Goal: Book appointment/travel/reservation

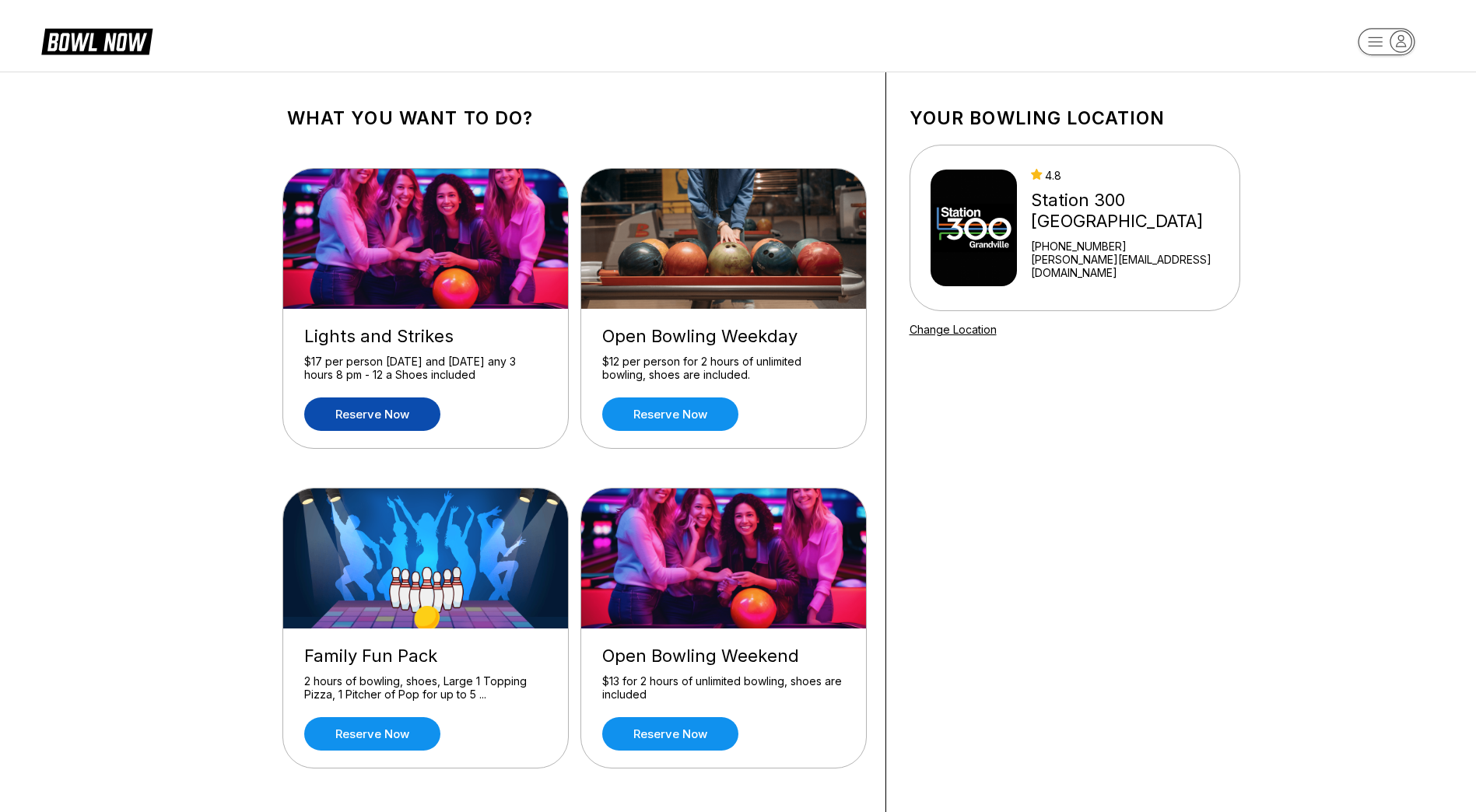
click at [343, 411] on link "Reserve now" at bounding box center [372, 414] width 136 height 33
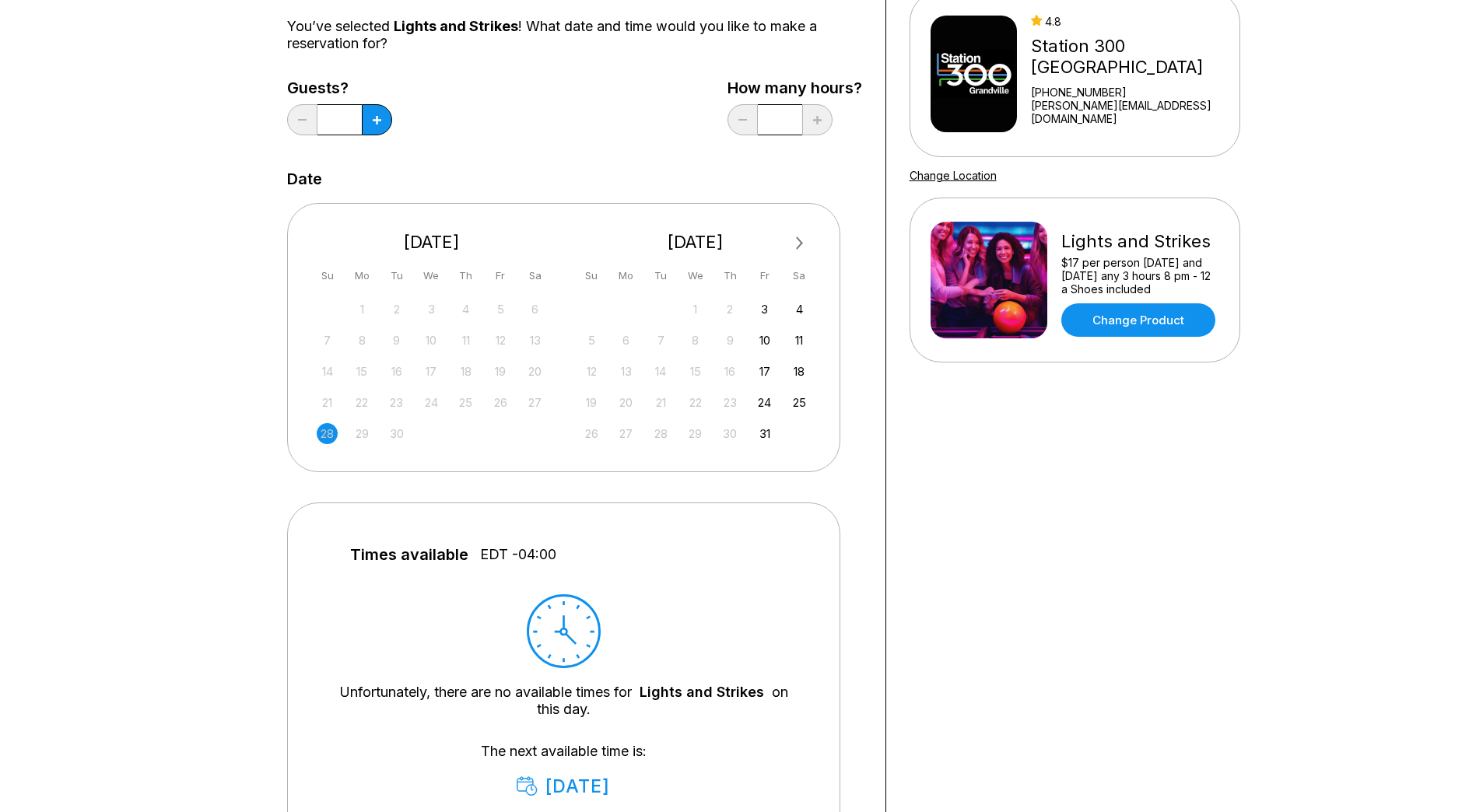
scroll to position [155, 0]
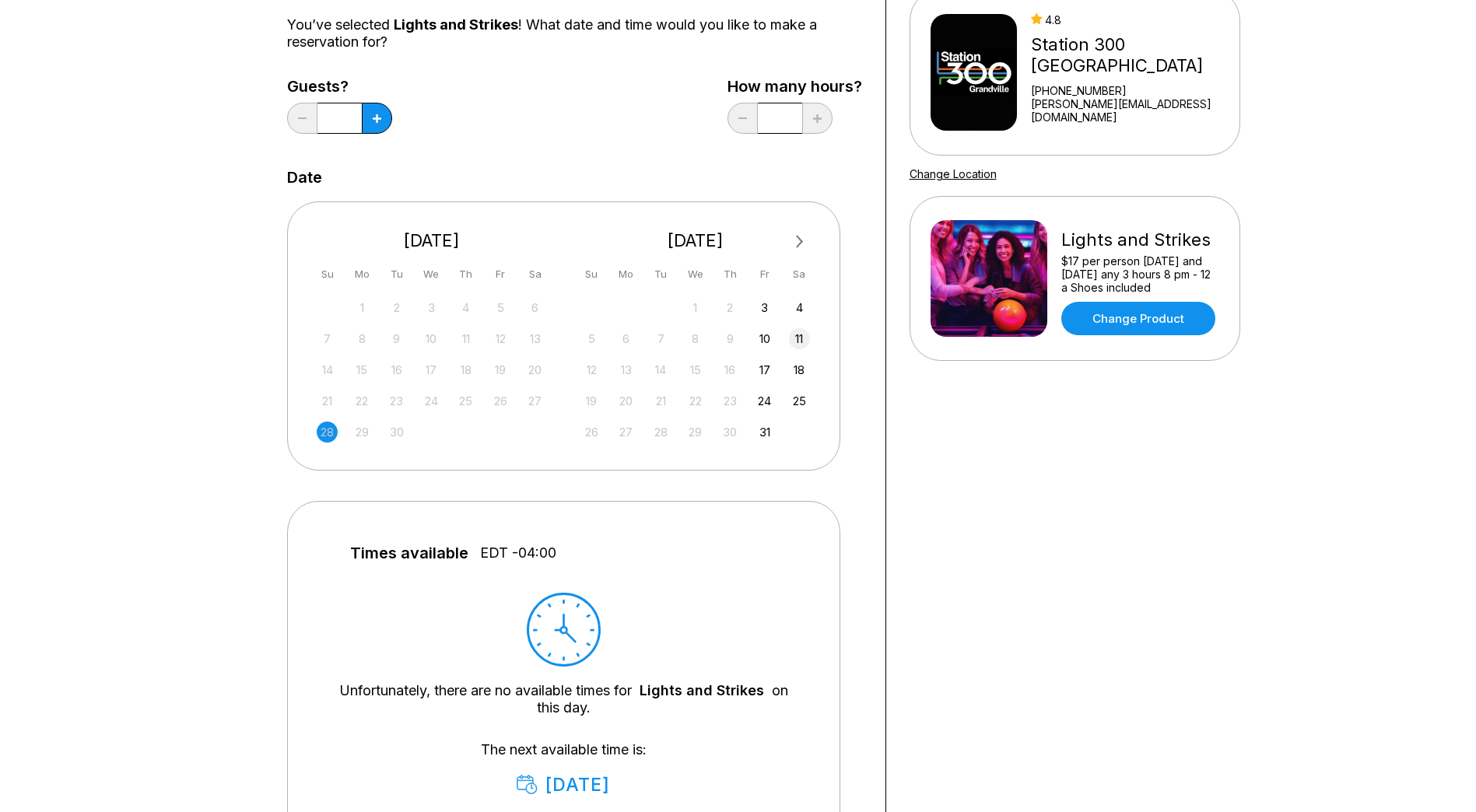
click at [798, 337] on div "11" at bounding box center [798, 338] width 21 height 21
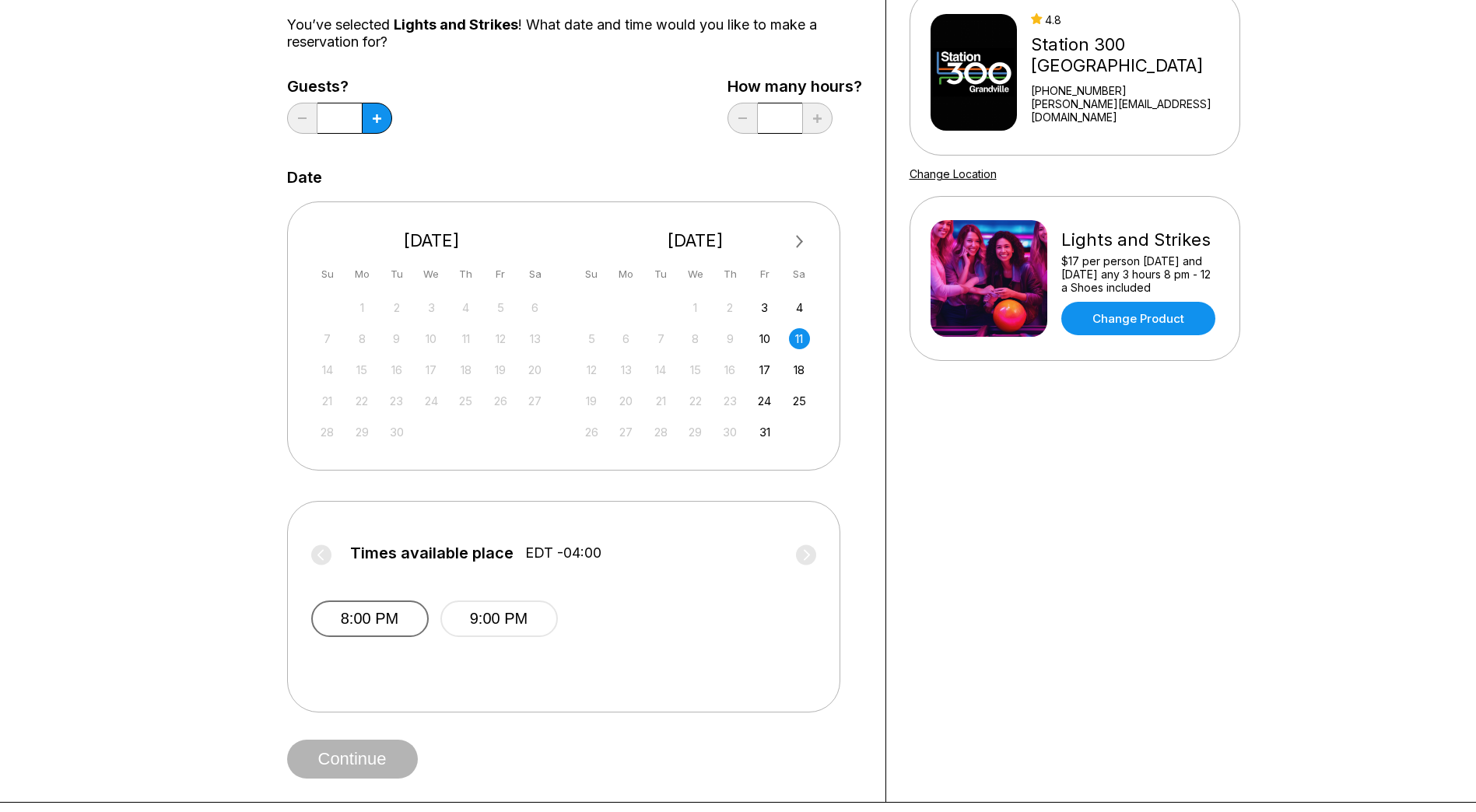
click at [395, 625] on button "8:00 PM" at bounding box center [370, 619] width 117 height 37
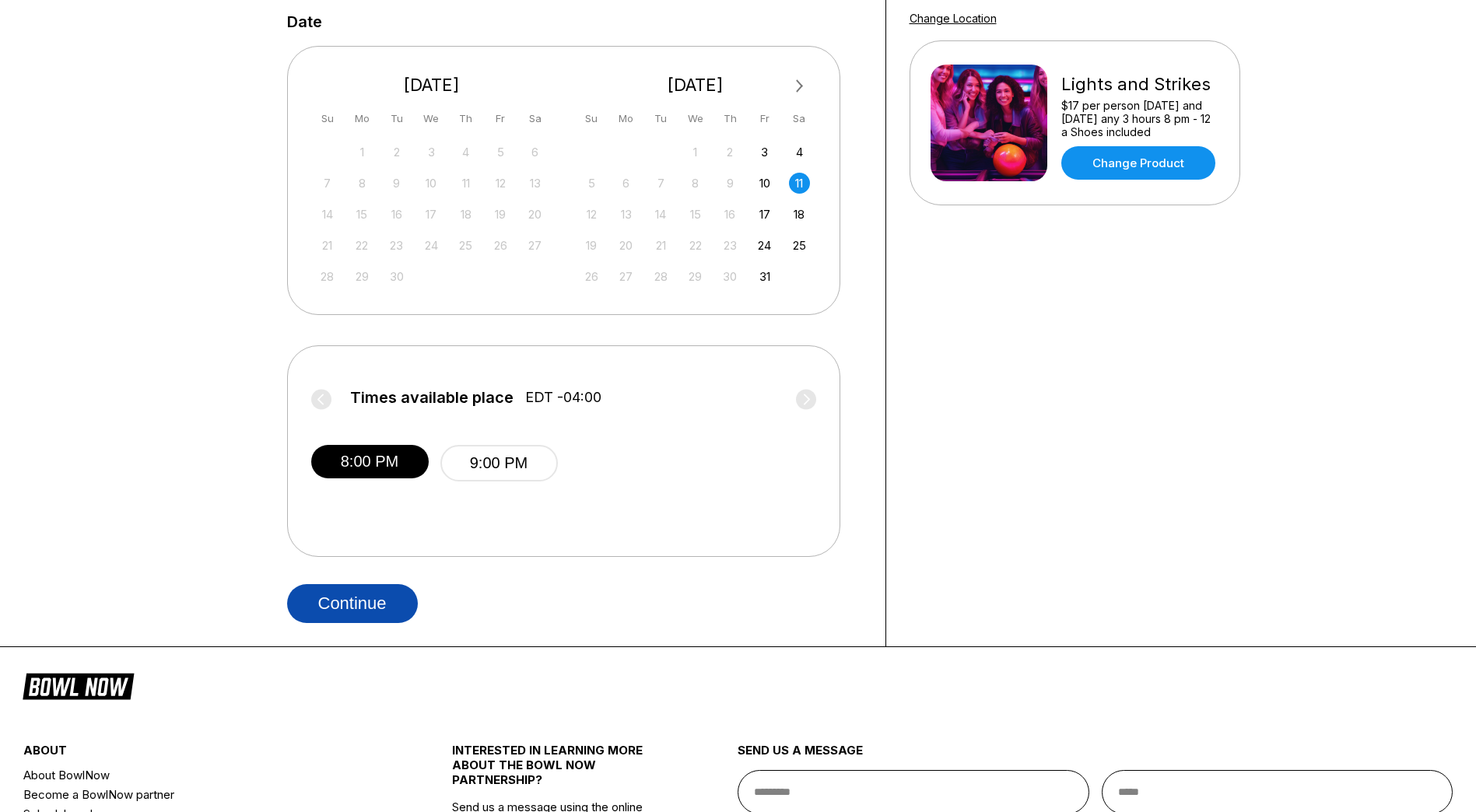
click at [321, 617] on button "Continue" at bounding box center [352, 604] width 131 height 39
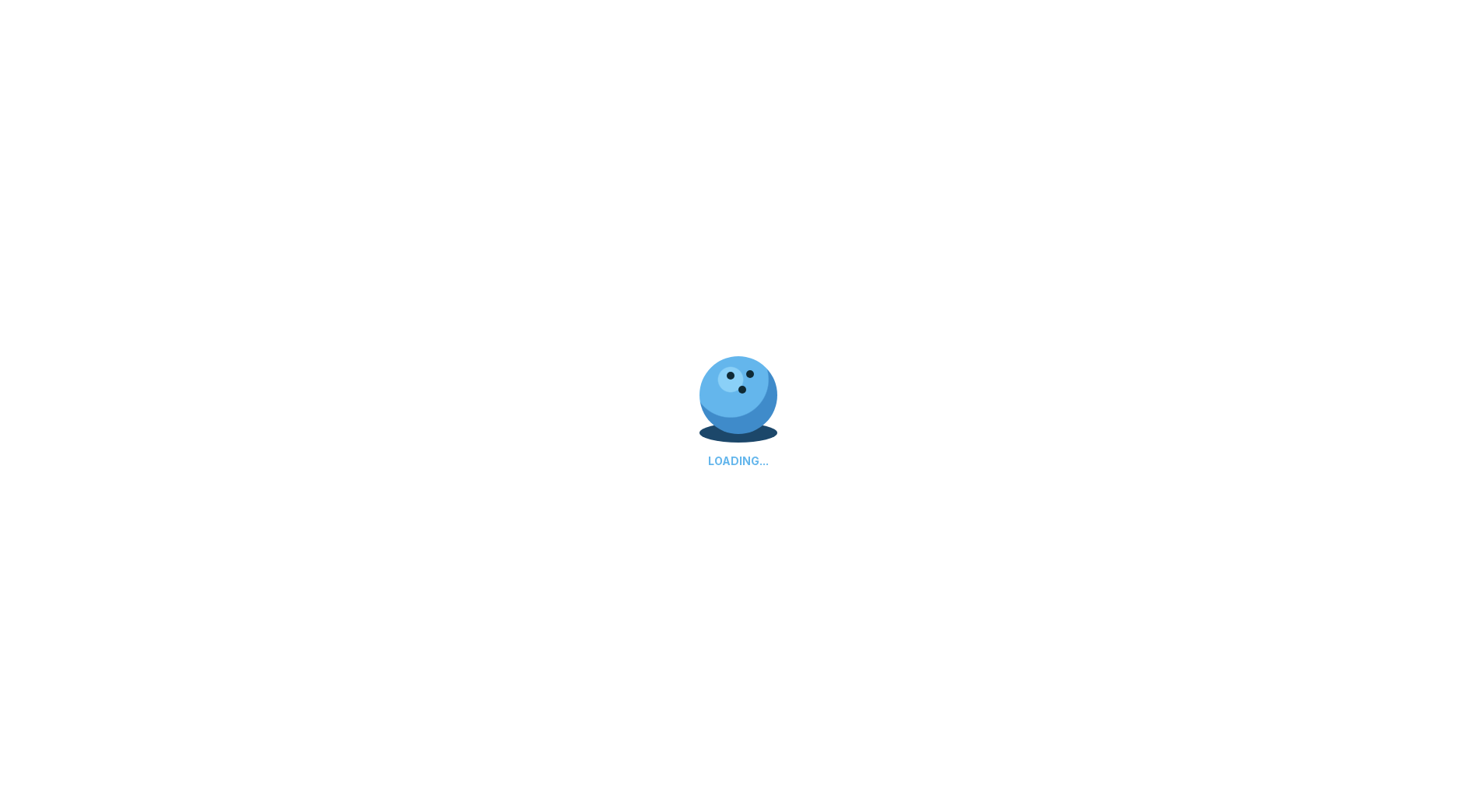
select select "**"
